Goal: Task Accomplishment & Management: Manage account settings

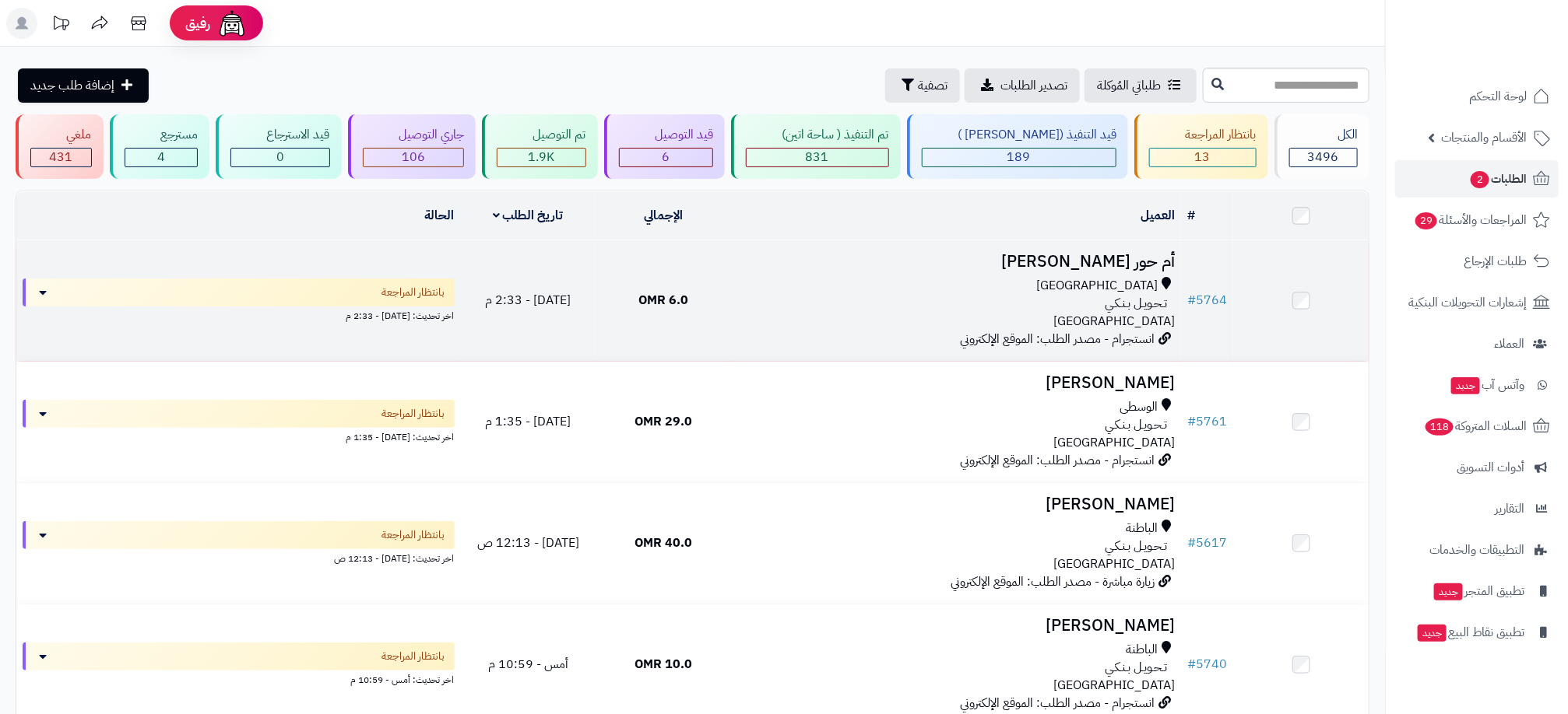
click at [893, 305] on div "تـحـويـل بـنـكـي" at bounding box center [956, 304] width 437 height 18
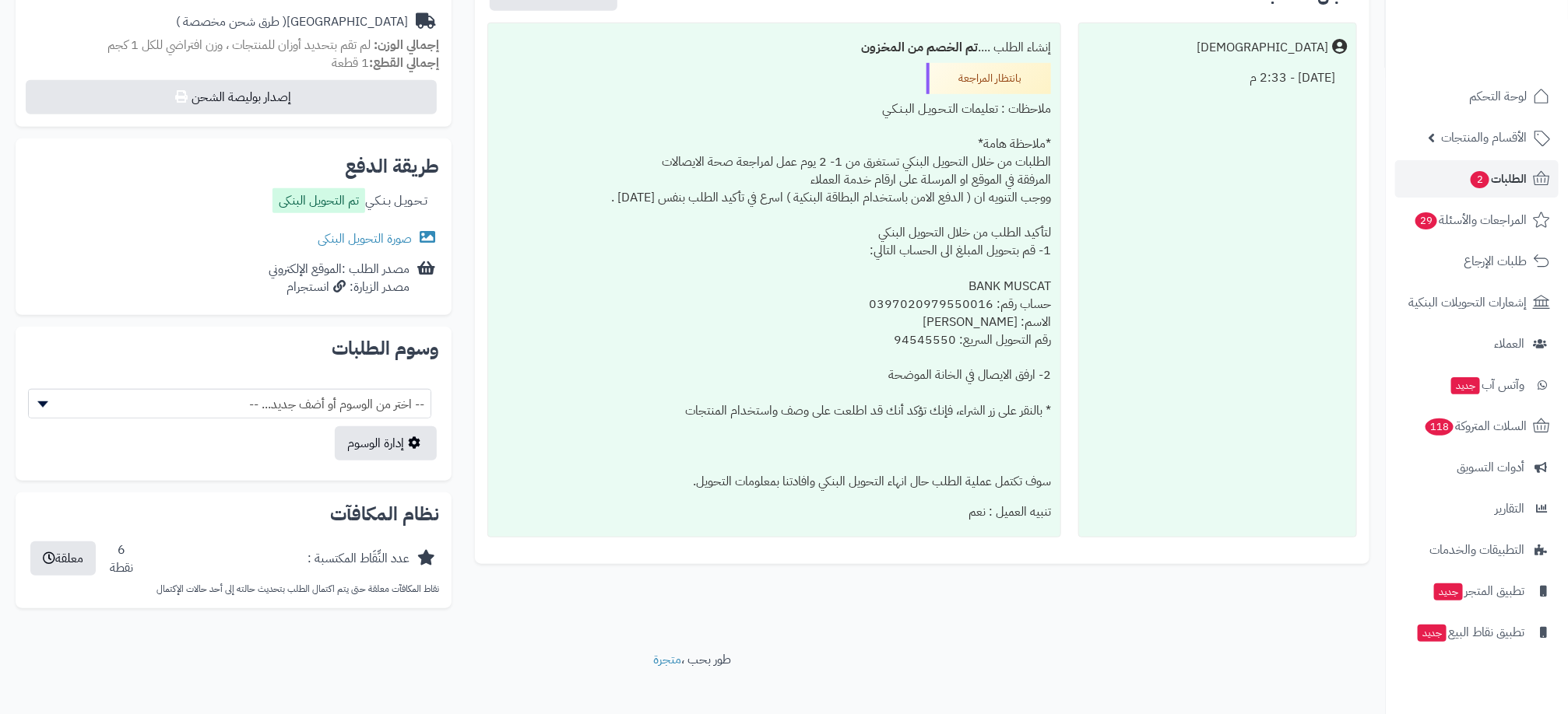
scroll to position [544, 0]
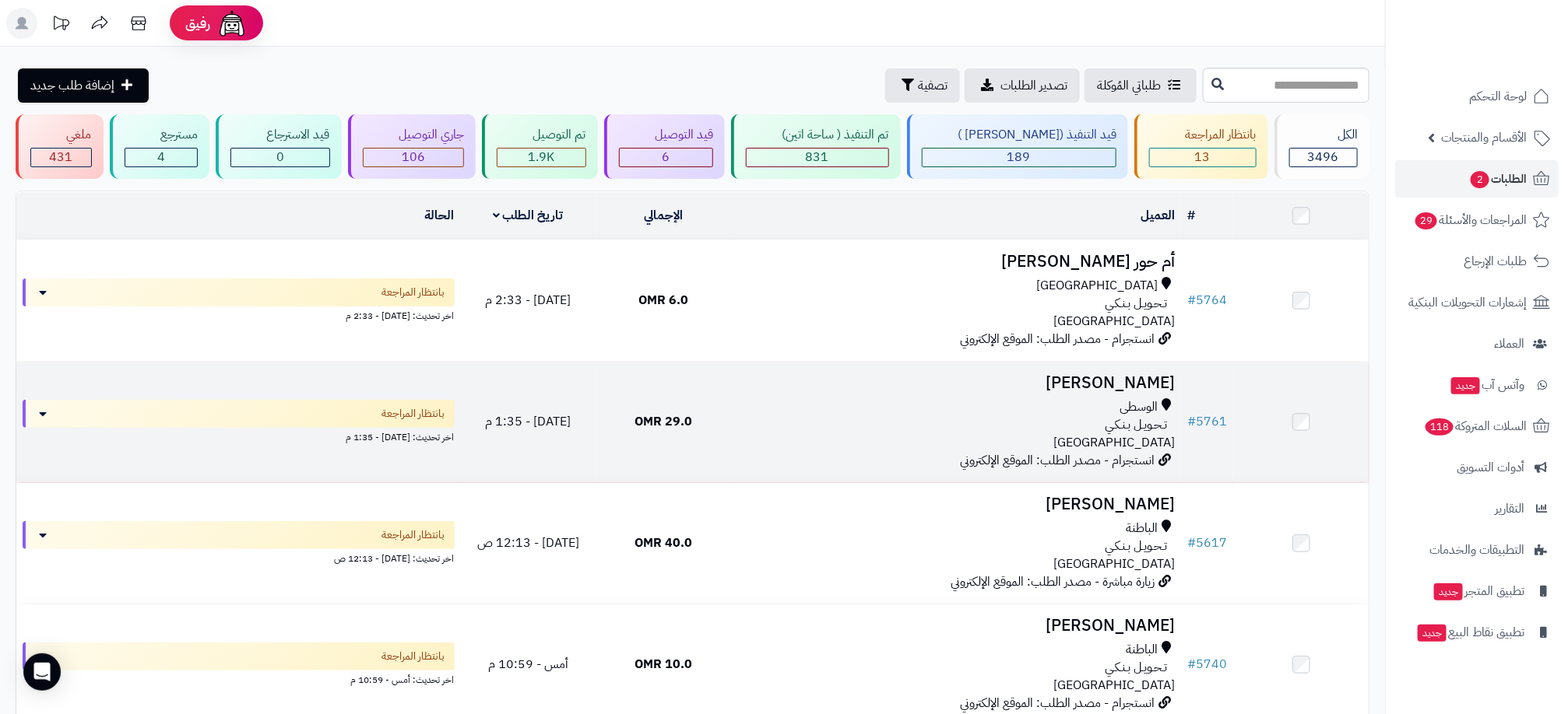
click at [785, 422] on div "تـحـويـل بـنـكـي" at bounding box center [956, 425] width 437 height 18
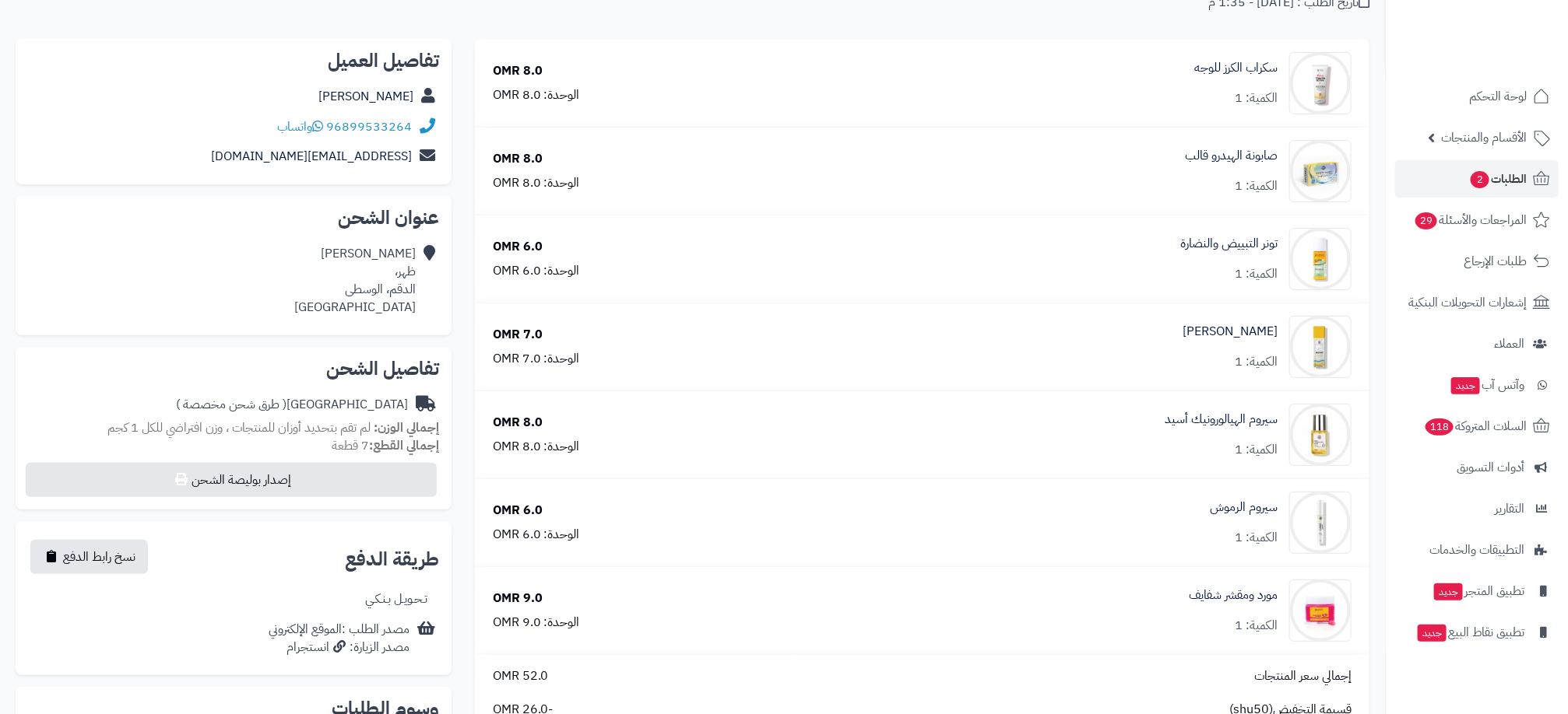
scroll to position [233, 0]
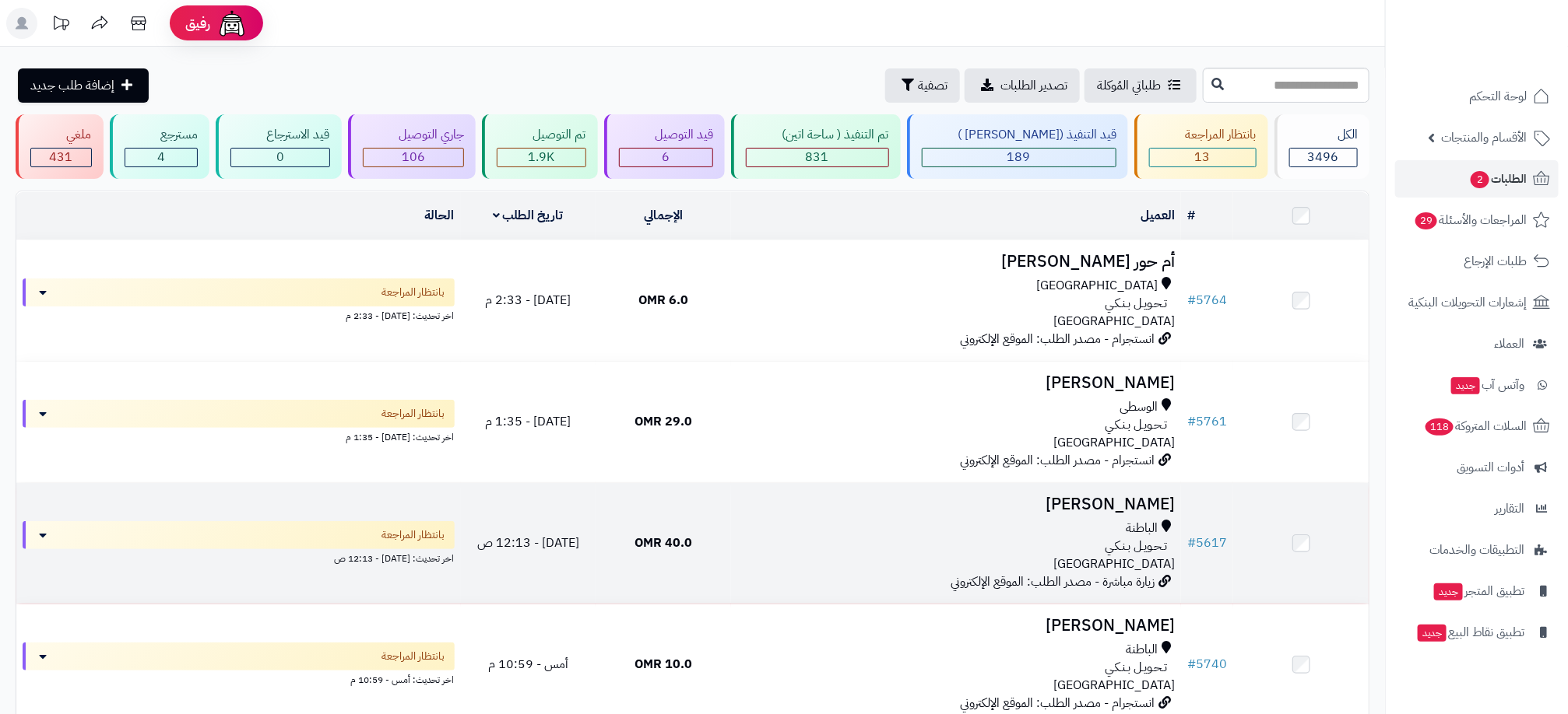
click at [841, 556] on div "الباطنة تـحـويـل بـنـكـي عمان" at bounding box center [956, 547] width 437 height 54
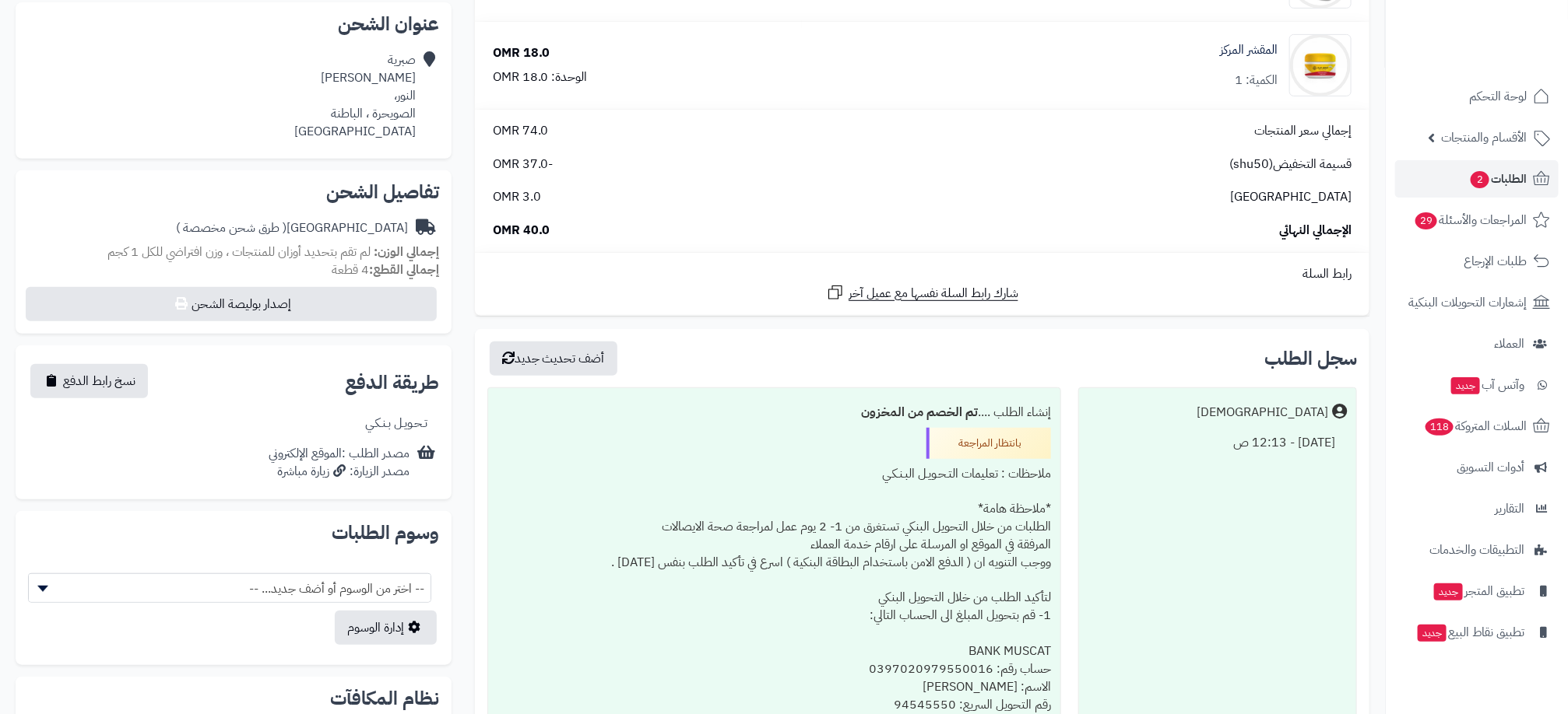
scroll to position [350, 0]
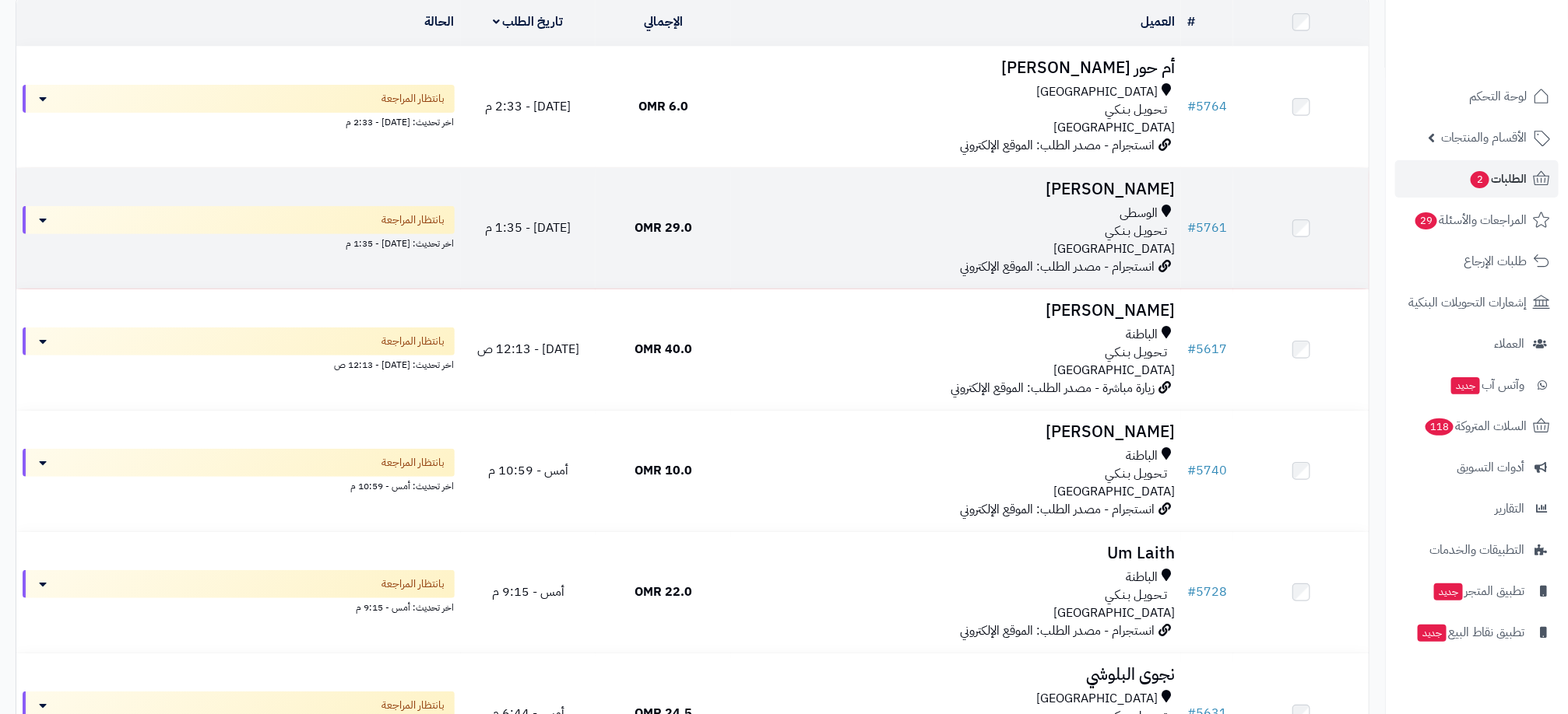
scroll to position [350, 0]
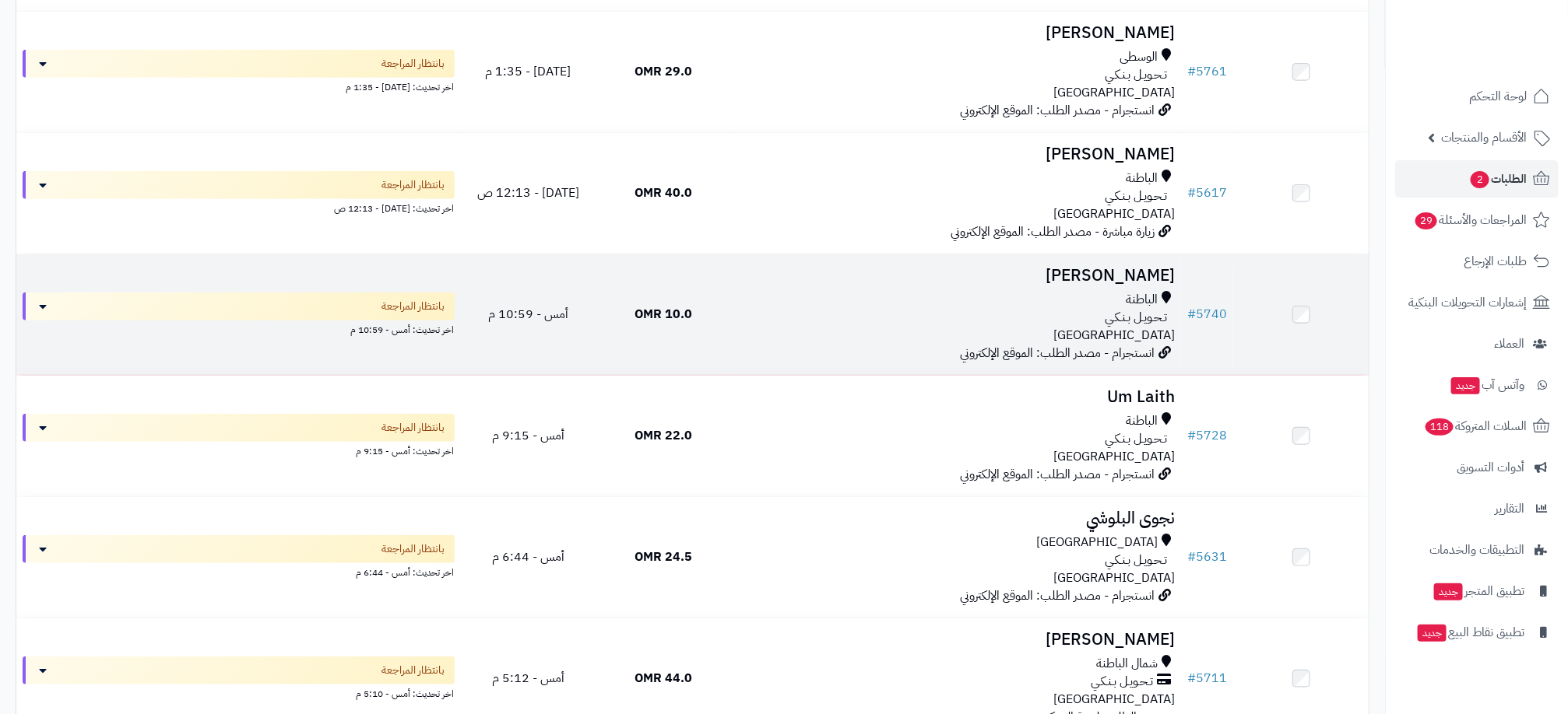
click at [988, 309] on div "الباطنة" at bounding box center [956, 300] width 437 height 18
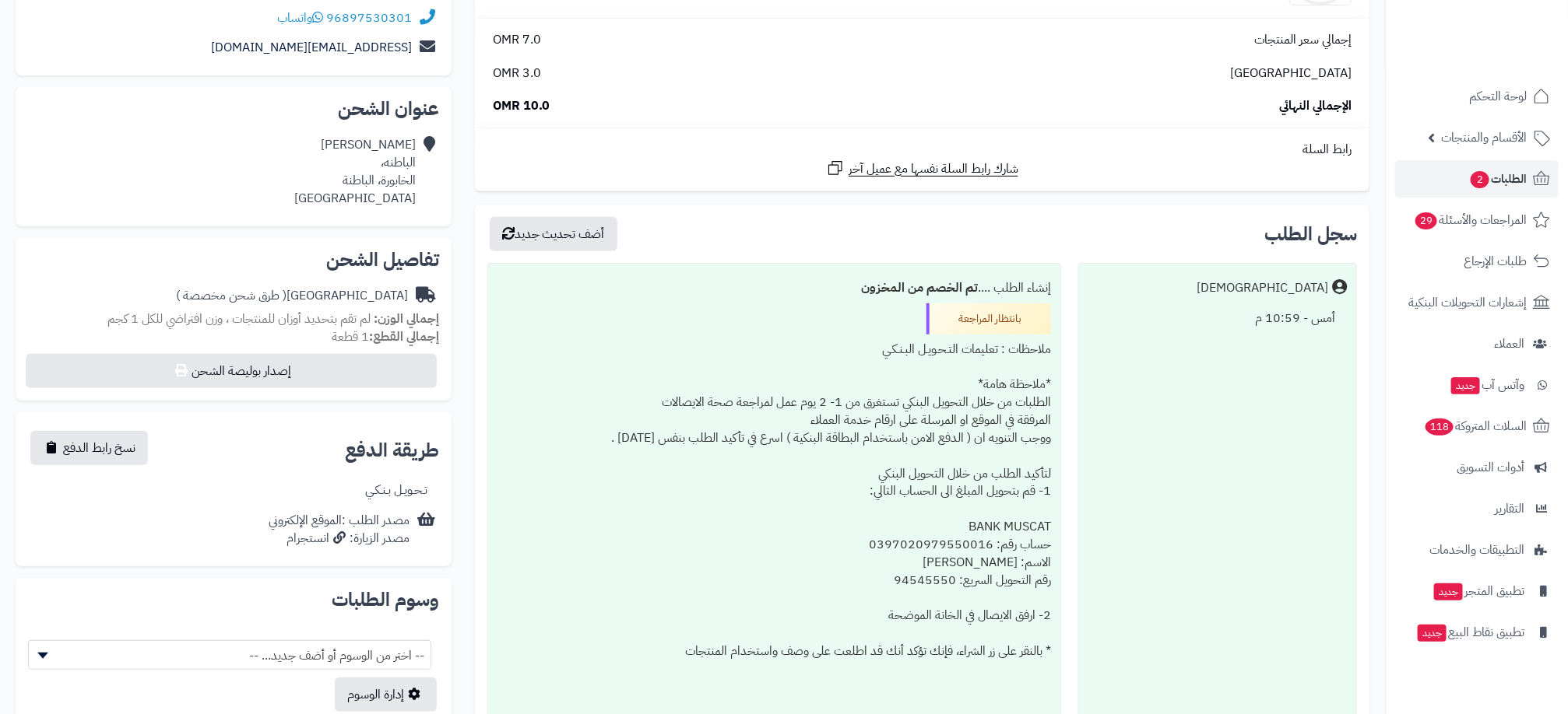
scroll to position [467, 0]
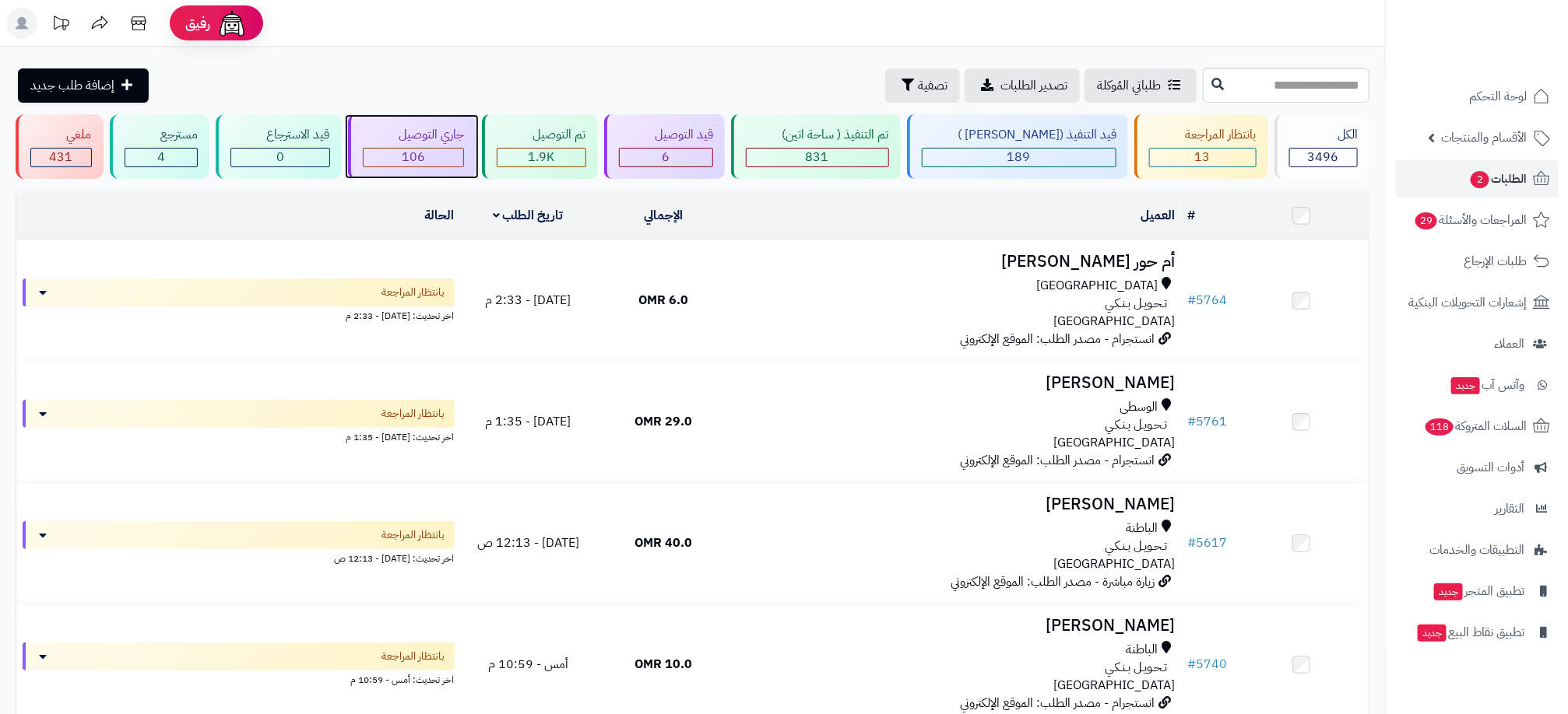
click at [464, 153] on div "106" at bounding box center [414, 158] width 100 height 18
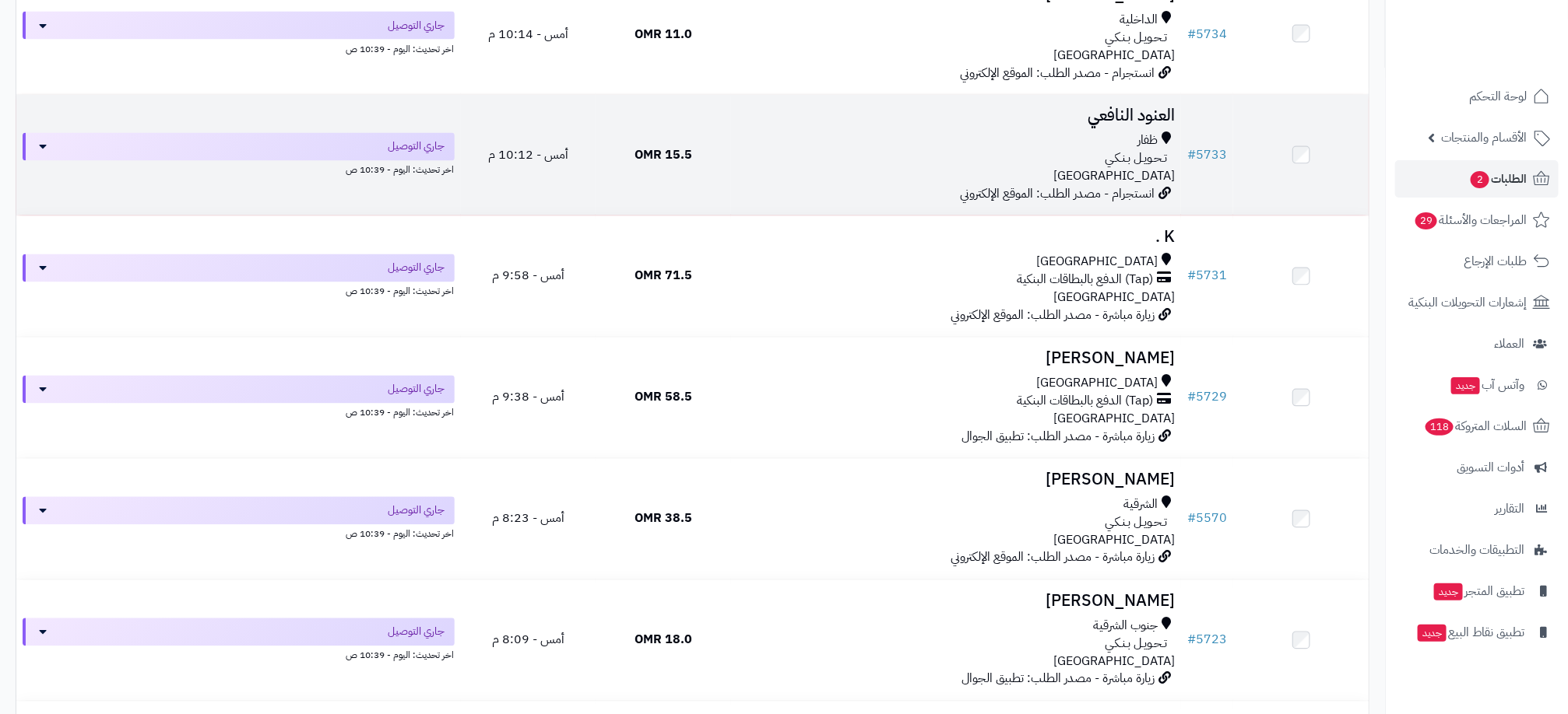
scroll to position [1517, 0]
